Goal: Find specific page/section: Find specific page/section

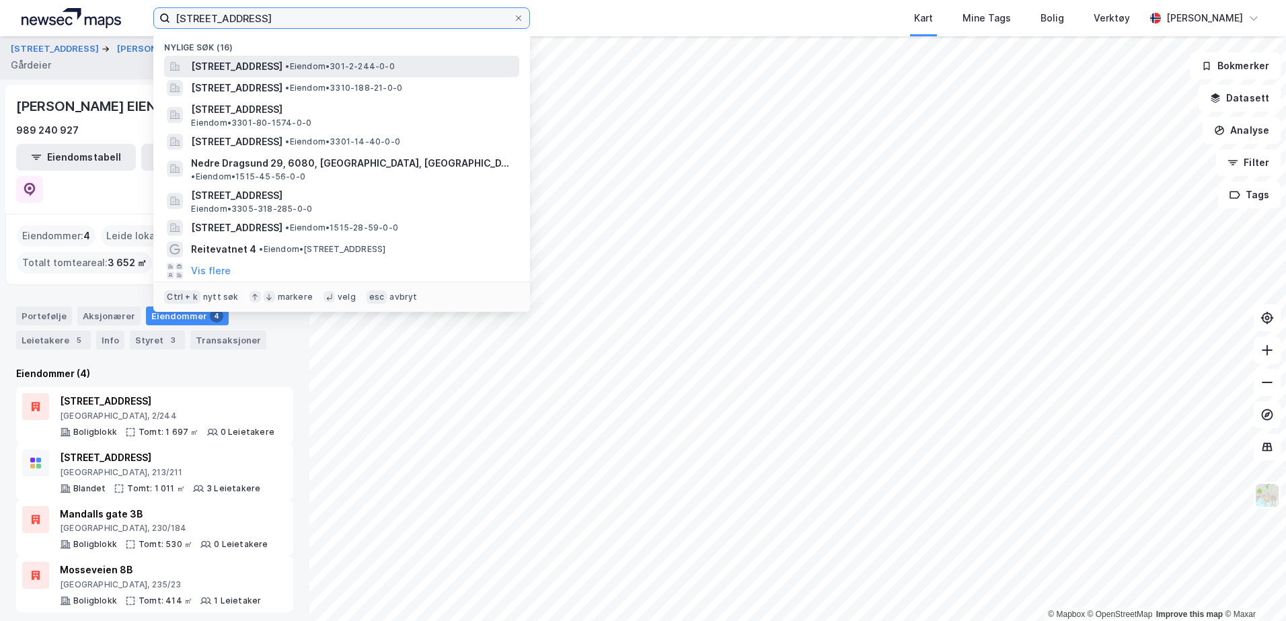
drag, startPoint x: 280, startPoint y: 21, endPoint x: 177, endPoint y: 62, distance: 111.4
click at [177, 29] on div "[STREET_ADDRESS] Nylige søk (16) [STREET_ADDRESS] • Eiendom • 301-2-244-0-0 [ST…" at bounding box center [341, 18] width 377 height 22
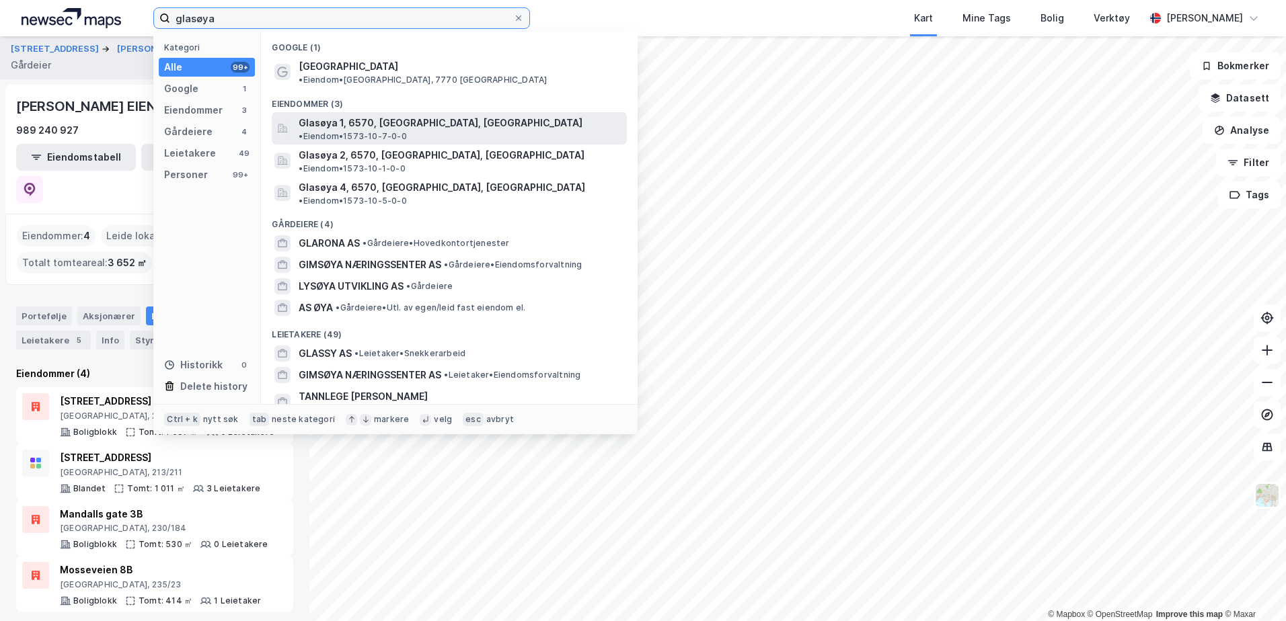
type input "glasøya"
click at [344, 115] on span "Glasøya 1, 6570, [GEOGRAPHIC_DATA], [GEOGRAPHIC_DATA]" at bounding box center [441, 123] width 284 height 16
